Goal: Find specific page/section: Find specific page/section

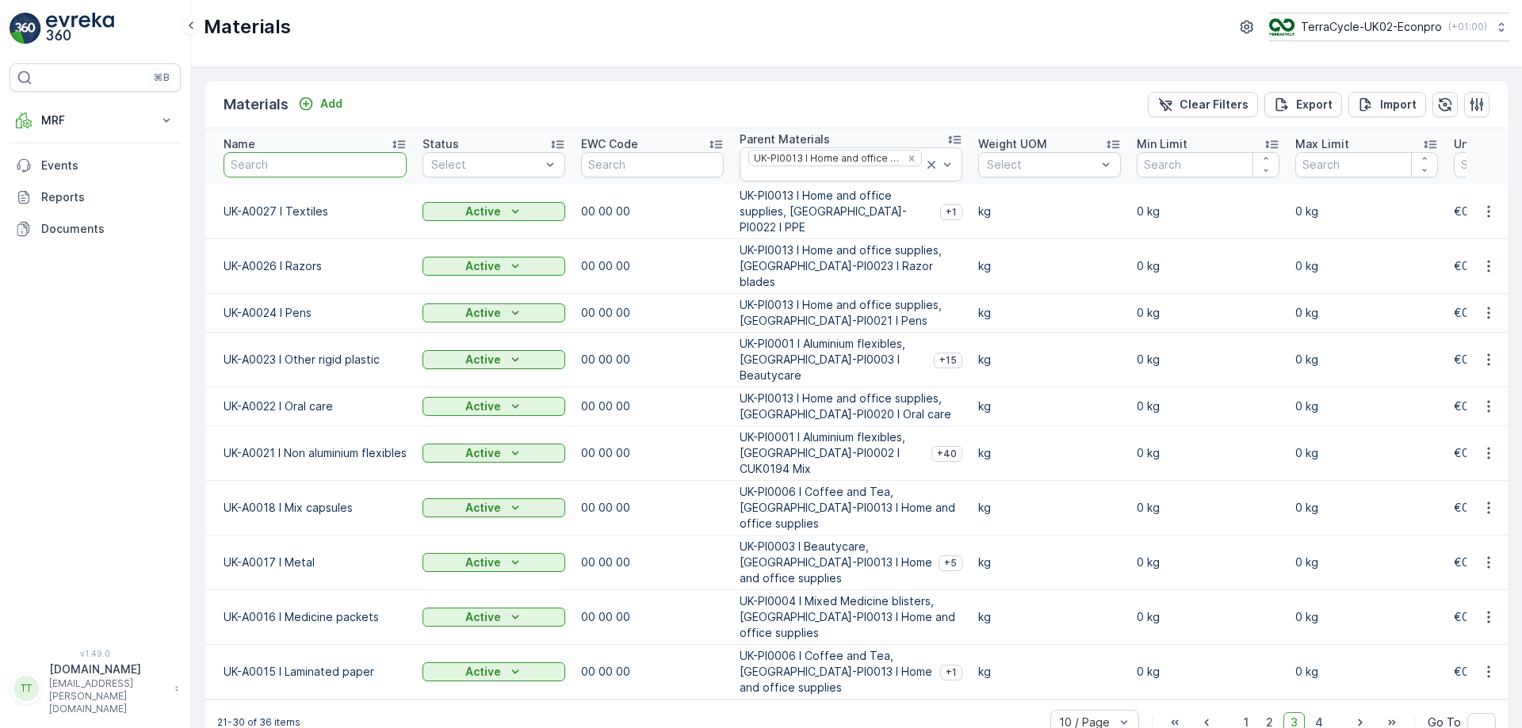
click at [301, 166] on input "text" at bounding box center [315, 164] width 183 height 25
click at [164, 123] on icon at bounding box center [167, 121] width 16 height 16
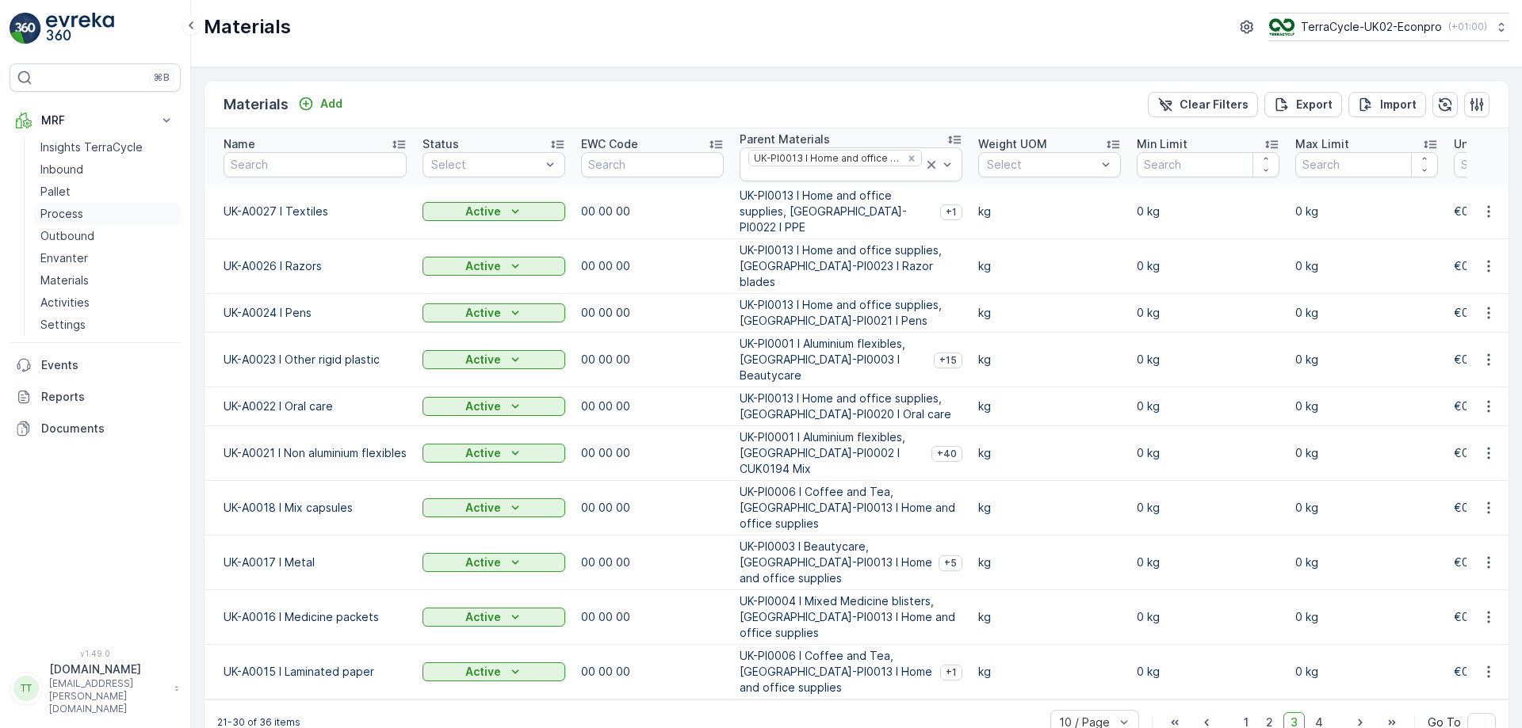
click at [52, 221] on p "Process" at bounding box center [61, 214] width 43 height 16
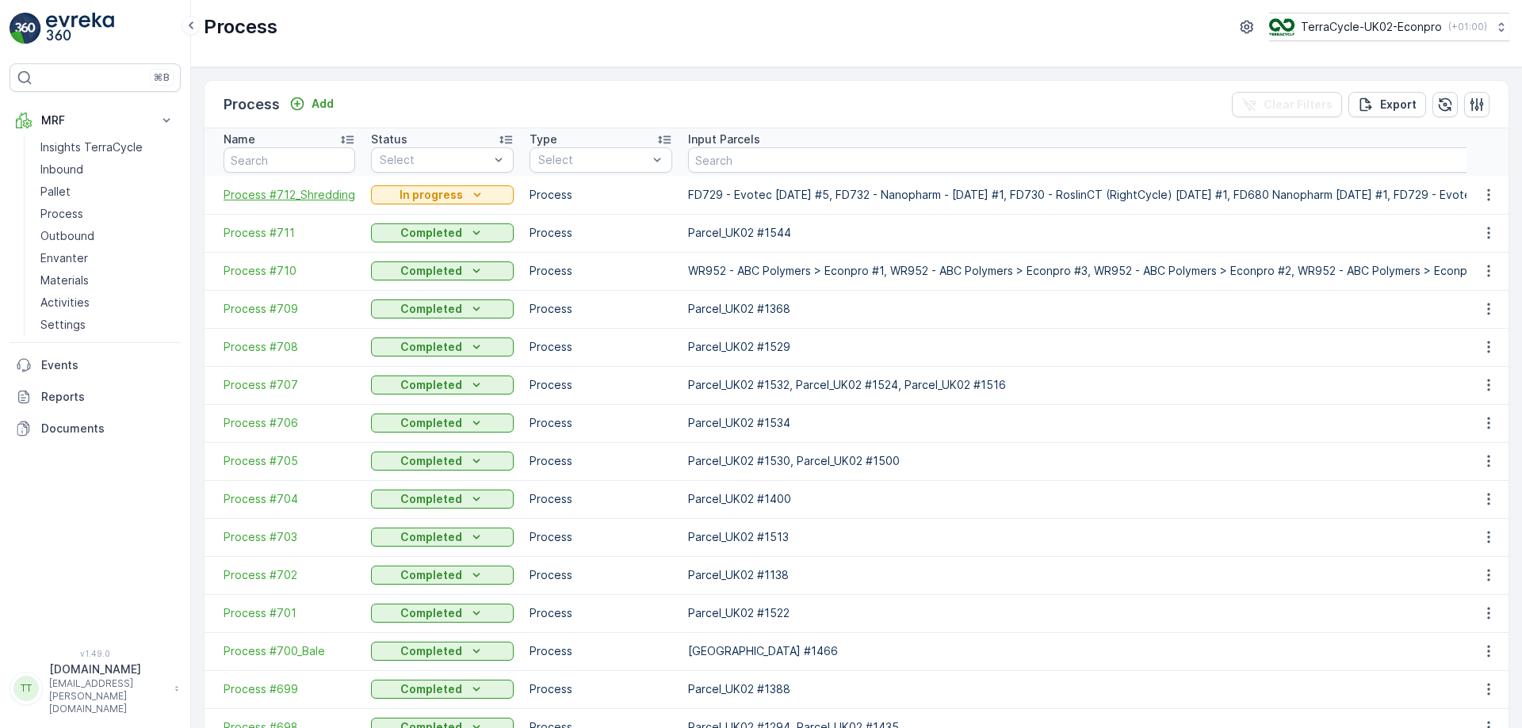
click at [285, 193] on span "Process #712_Shredding" at bounding box center [290, 195] width 132 height 16
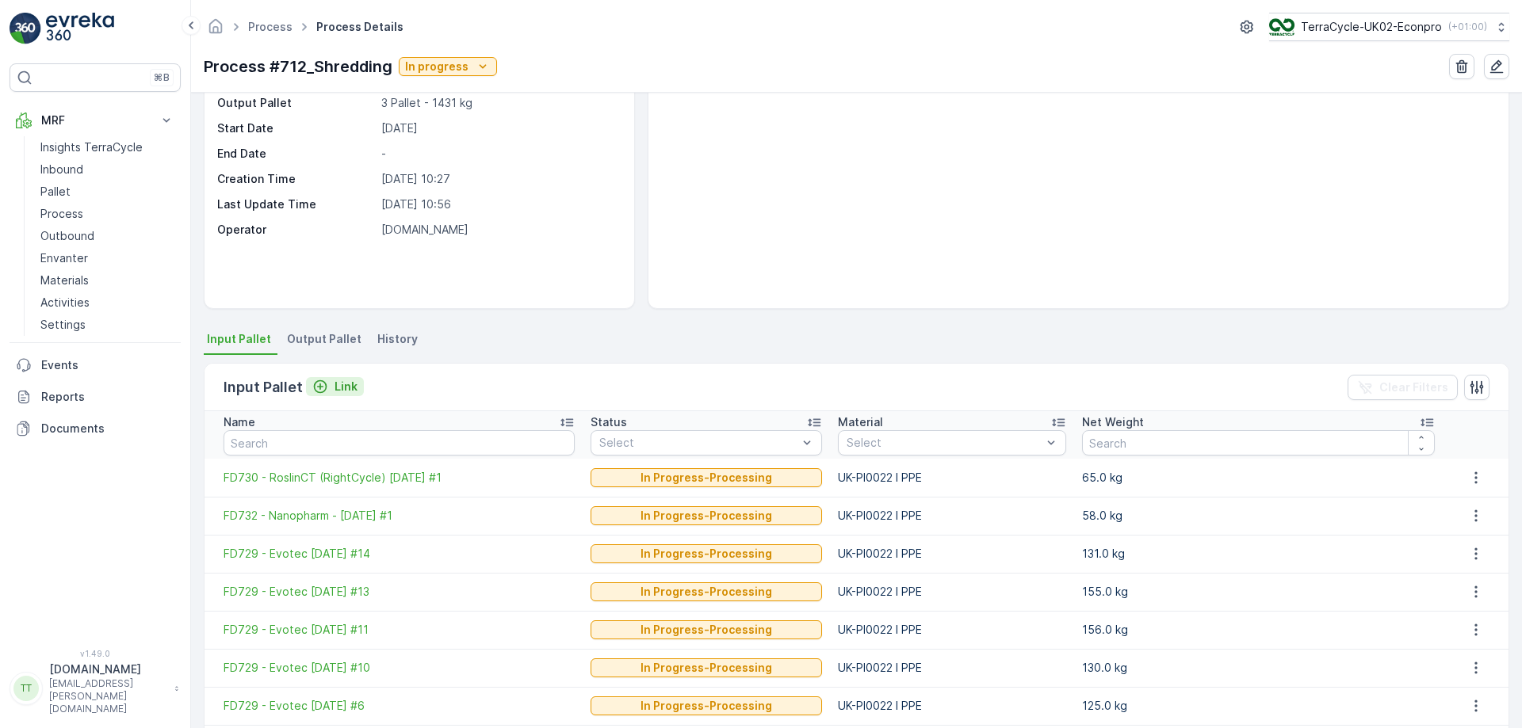
scroll to position [115, 0]
drag, startPoint x: 201, startPoint y: 63, endPoint x: 389, endPoint y: 55, distance: 188.1
click at [389, 55] on div "Process Process Details TerraCycle-UK02-Econpro ( +01:00 ) Process #712_Shreddi…" at bounding box center [856, 46] width 1331 height 93
copy p "Process #712_Shredding"
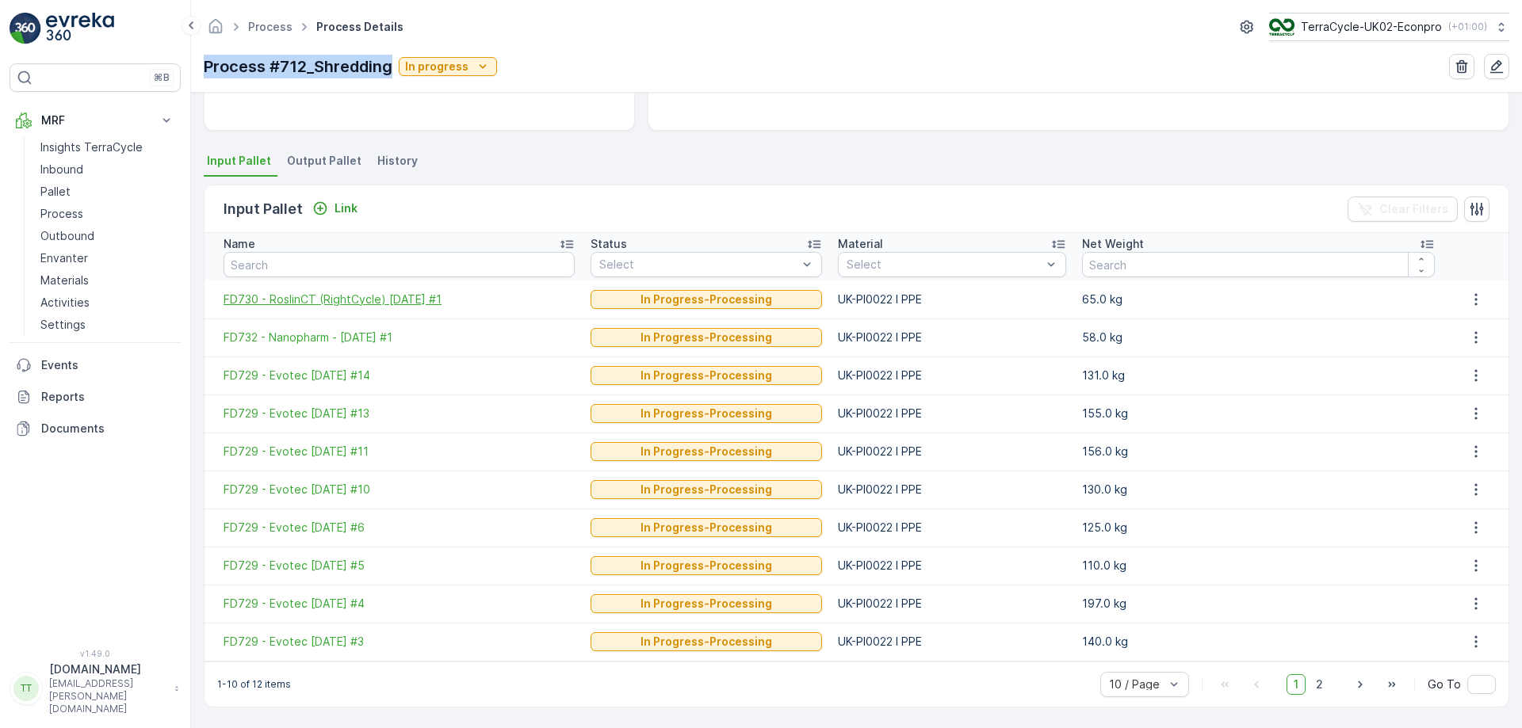
scroll to position [0, 0]
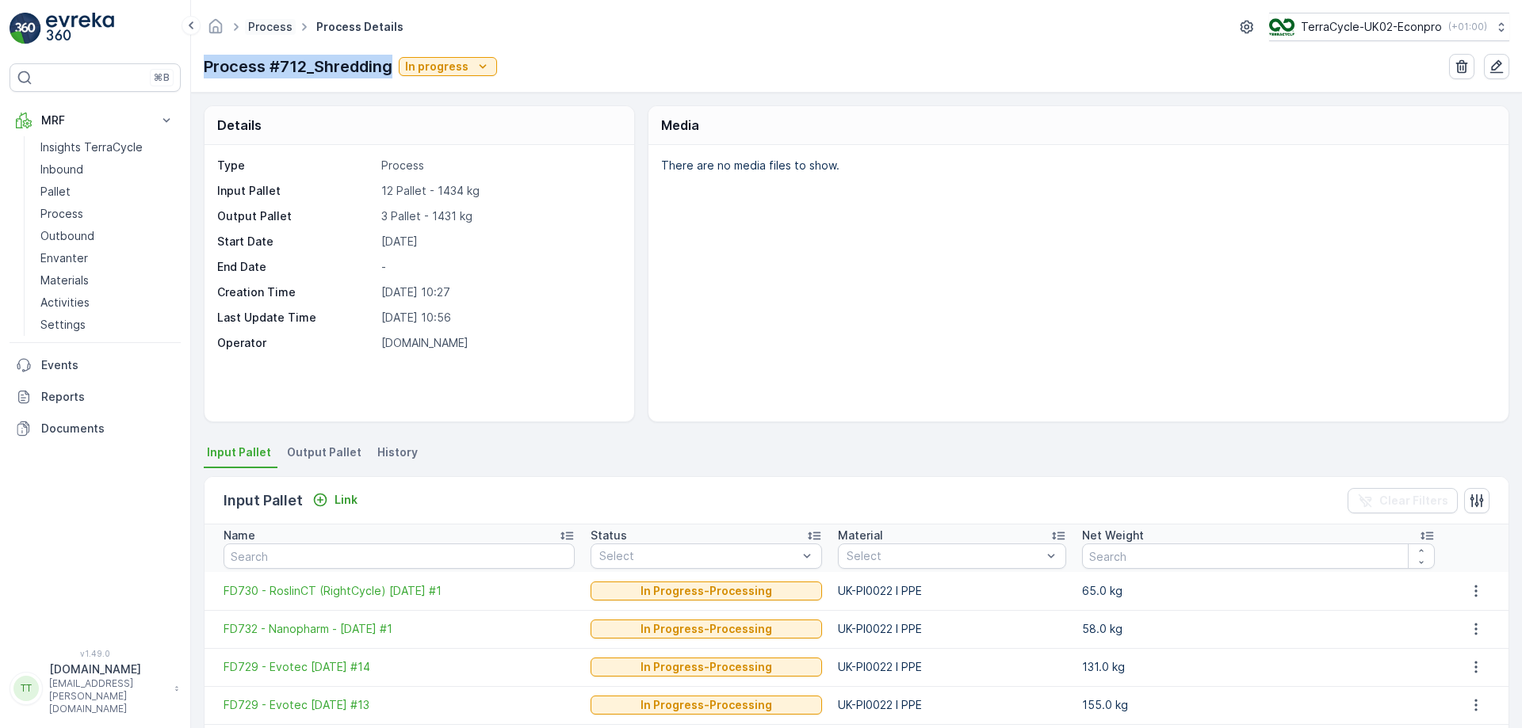
click at [269, 27] on link "Process" at bounding box center [270, 26] width 44 height 13
